Goal: Navigation & Orientation: Find specific page/section

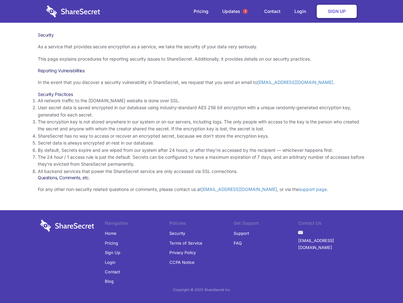
click at [202, 151] on li "By default, Secrets expire and are wiped from our system after 24 hours, or aft…" at bounding box center [202, 150] width 328 height 7
click at [246, 11] on span "1" at bounding box center [245, 11] width 5 height 5
